Goal: Check status: Check status

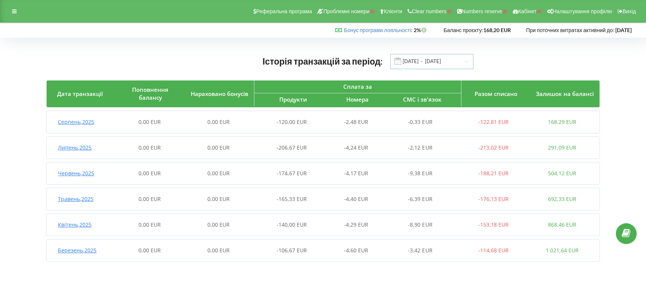
click at [432, 61] on input "[DATE] - [DATE]" at bounding box center [431, 61] width 83 height 15
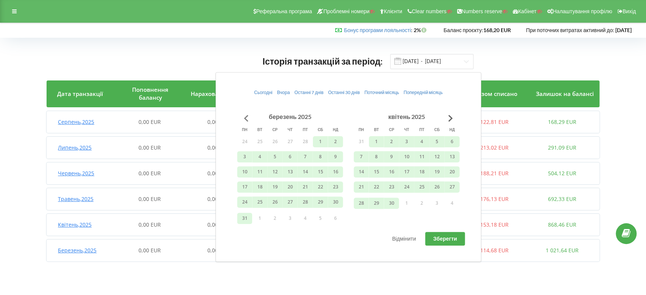
click at [247, 115] on button "Go to previous month" at bounding box center [245, 118] width 15 height 15
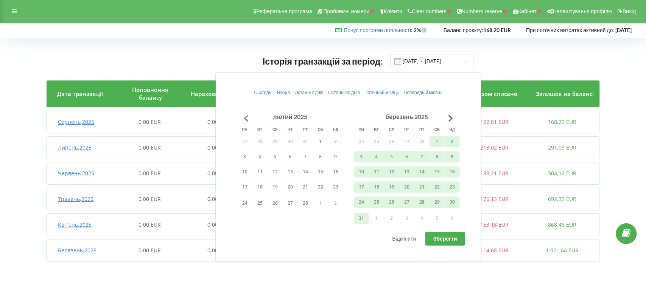
click at [247, 116] on button "Go to previous month" at bounding box center [245, 118] width 15 height 15
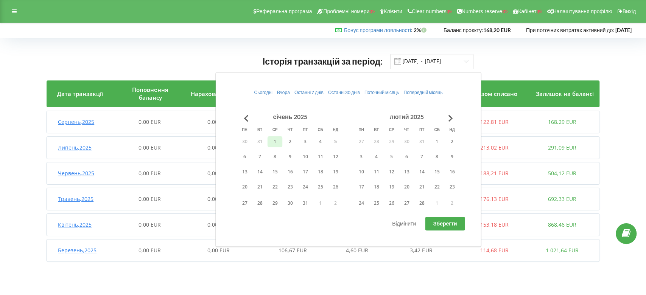
click at [277, 142] on button "1" at bounding box center [274, 141] width 15 height 11
click at [419, 202] on button "28" at bounding box center [421, 203] width 15 height 11
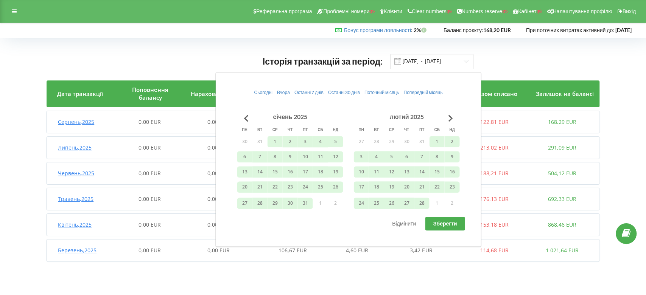
click at [439, 225] on span "Зберегти" at bounding box center [445, 224] width 24 height 6
type input "[DATE] - [DATE]"
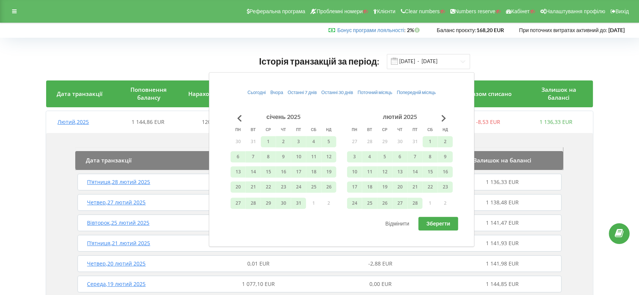
click at [610, 65] on div "Історія транзакцій за період: [DATE] - [DATE] Дата транзакції Поповнення баланс…" at bounding box center [319, 213] width 623 height 335
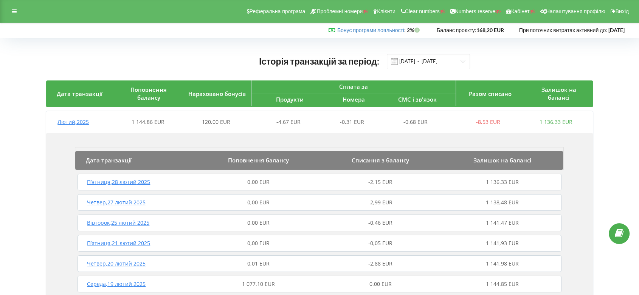
click at [75, 122] on span "Лютий , 2025" at bounding box center [72, 121] width 31 height 7
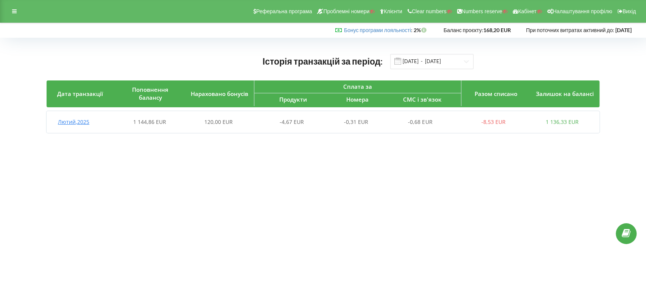
click at [82, 120] on span "Лютий , 2025" at bounding box center [73, 121] width 31 height 7
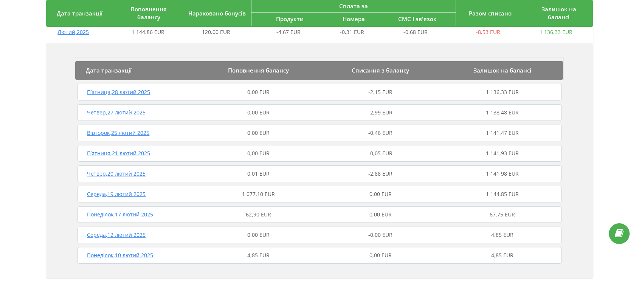
scroll to position [93, 0]
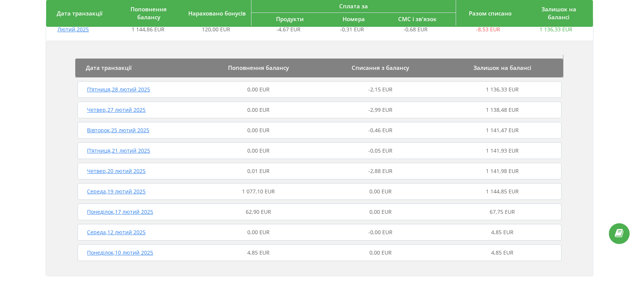
click at [136, 190] on span "Середа , 19 лютий 2025" at bounding box center [116, 191] width 59 height 7
